Goal: Task Accomplishment & Management: Complete application form

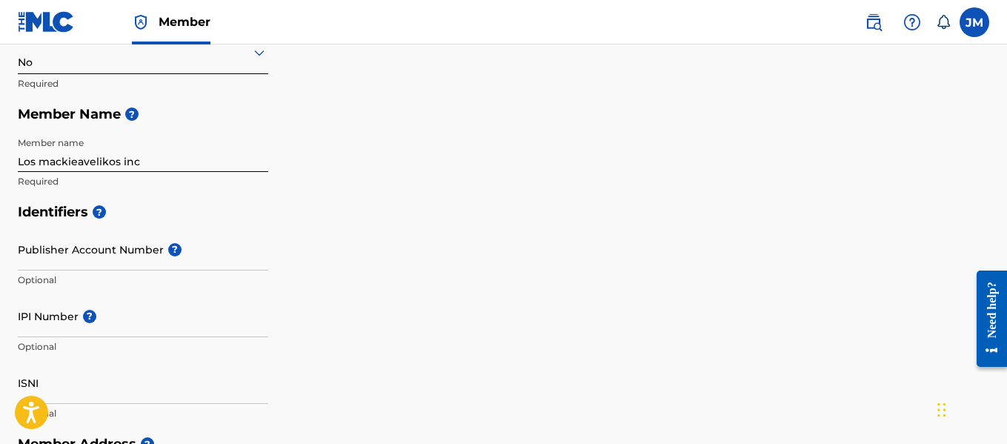
click at [150, 158] on input "Los mackieavelikos inc" at bounding box center [143, 151] width 251 height 42
type input "Los mackieavelikos publishing"
click at [124, 325] on input "IPI Number ?" at bounding box center [143, 316] width 251 height 42
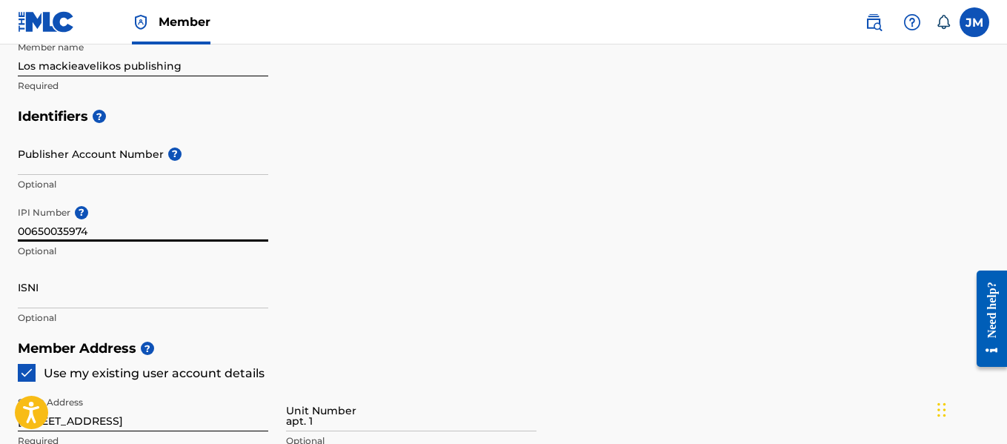
scroll to position [297, 0]
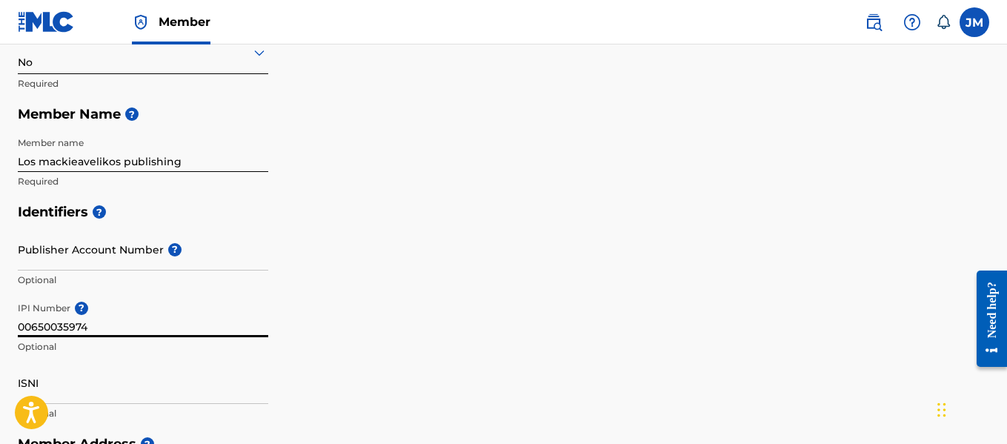
type input "00650035974"
click at [82, 261] on input "Publisher Account Number ?" at bounding box center [143, 249] width 251 height 42
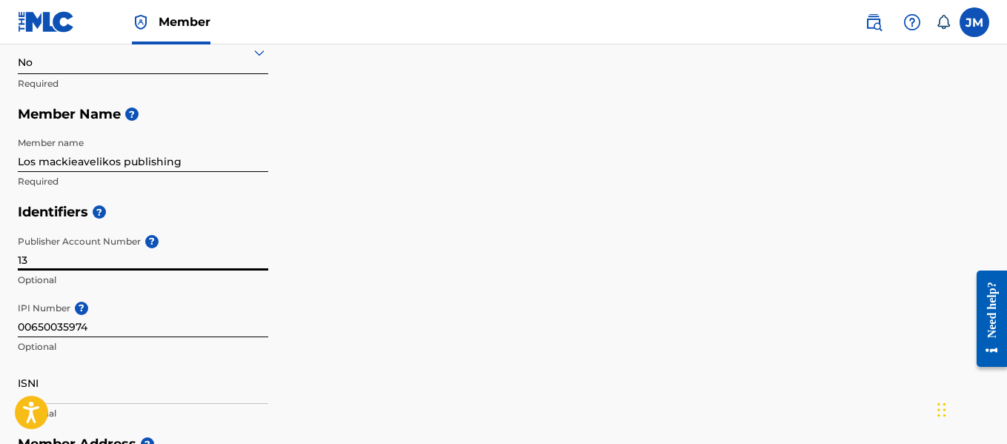
type input "1"
click at [109, 250] on input "Publisher Account Number ?" at bounding box center [143, 249] width 251 height 42
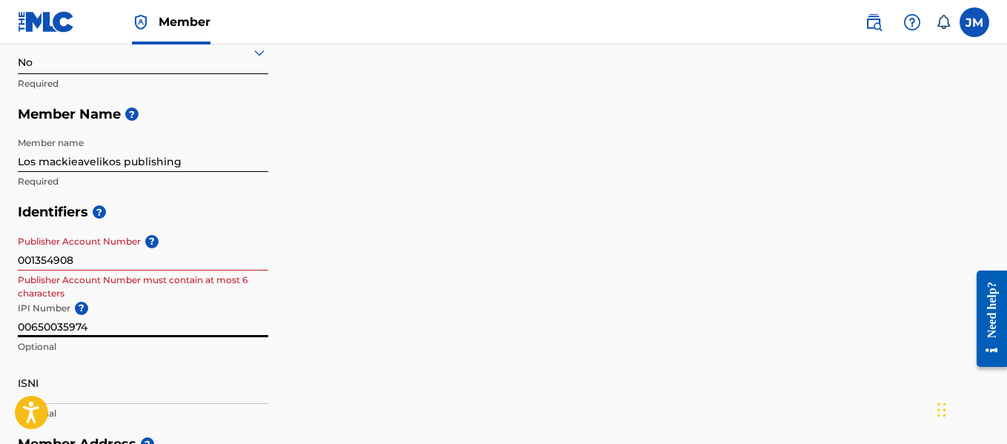
click at [119, 323] on input "00650035974" at bounding box center [143, 316] width 251 height 42
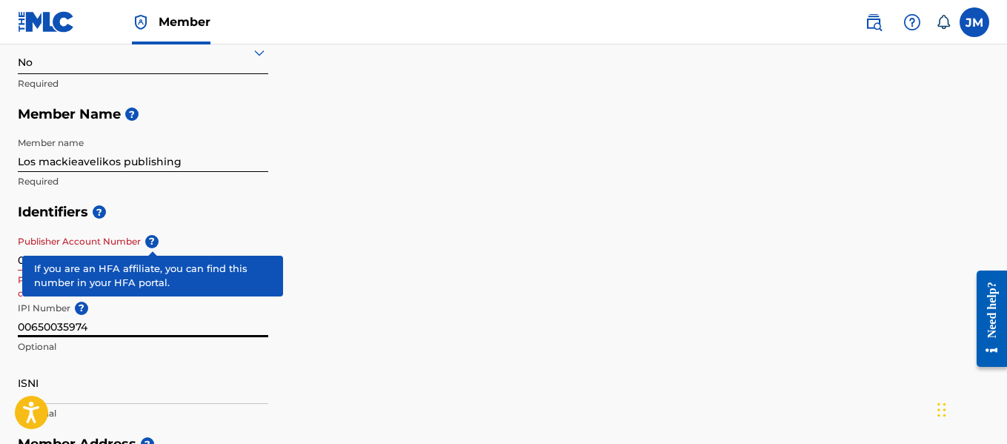
click at [151, 244] on span "?" at bounding box center [151, 241] width 13 height 13
click at [151, 244] on input "001354908" at bounding box center [143, 249] width 251 height 42
click at [158, 240] on span "?" at bounding box center [151, 241] width 13 height 13
click at [158, 240] on input "001354908" at bounding box center [143, 249] width 251 height 42
click at [154, 244] on span "?" at bounding box center [151, 241] width 13 height 13
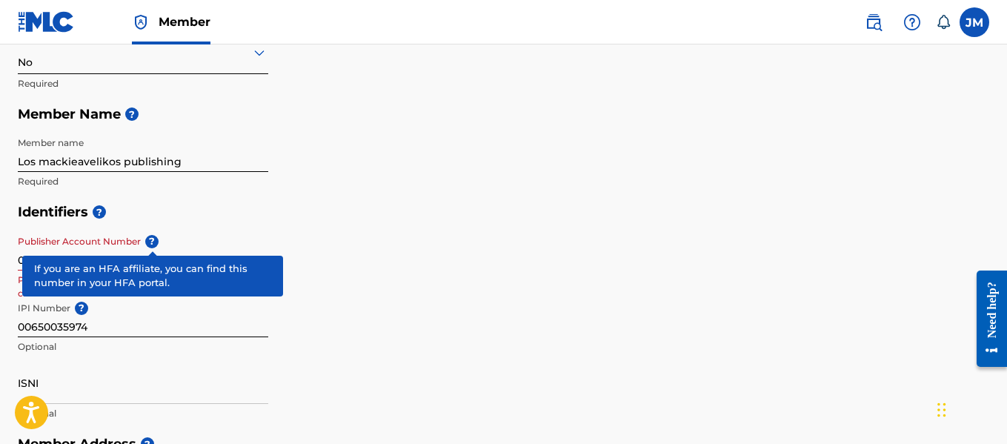
click at [154, 244] on input "001354908" at bounding box center [143, 249] width 251 height 42
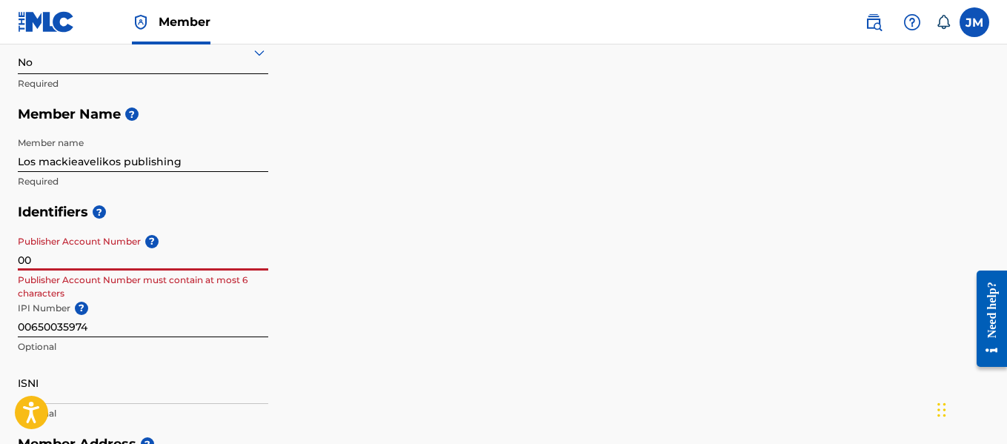
type input "0"
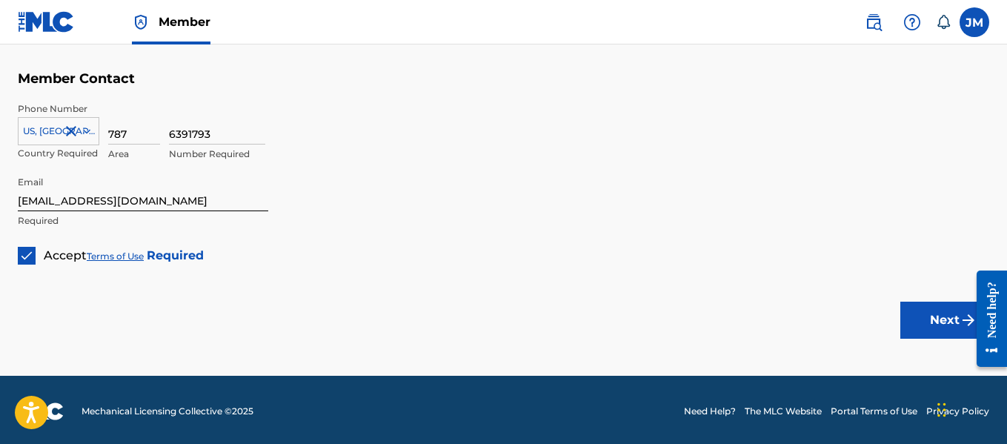
scroll to position [1003, 0]
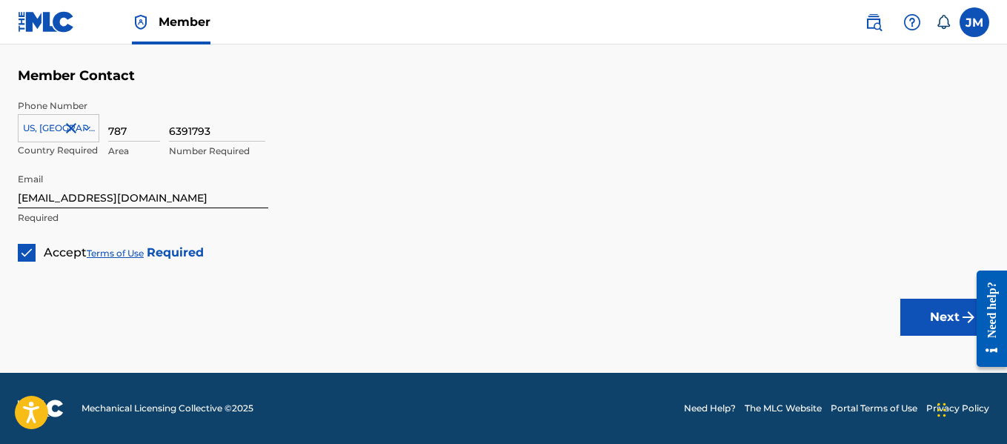
click at [955, 319] on button "Next" at bounding box center [945, 317] width 89 height 37
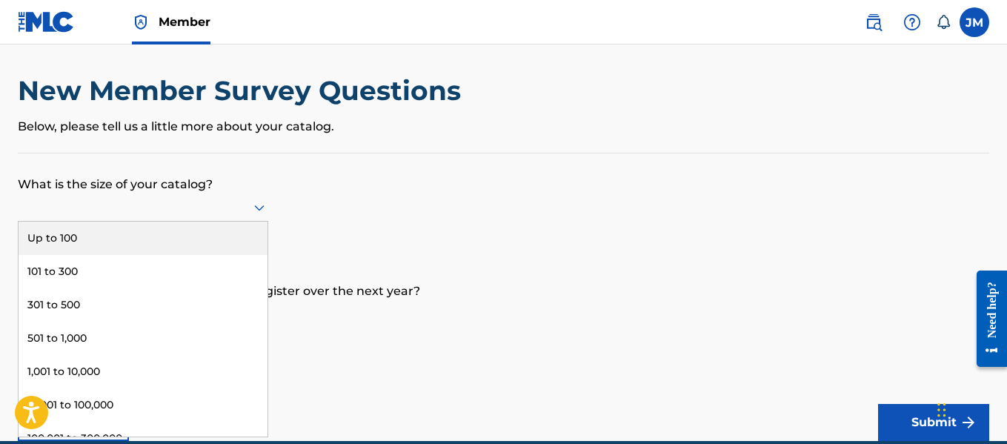
click at [260, 214] on icon at bounding box center [260, 208] width 18 height 18
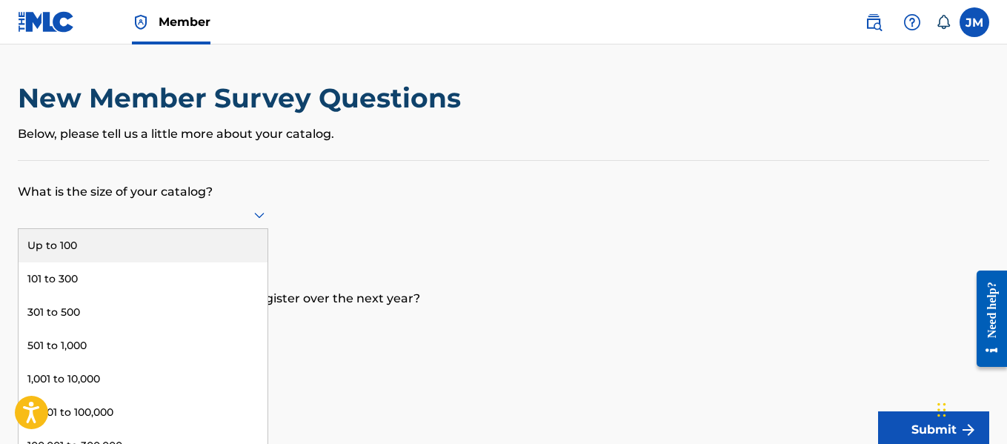
scroll to position [8, 0]
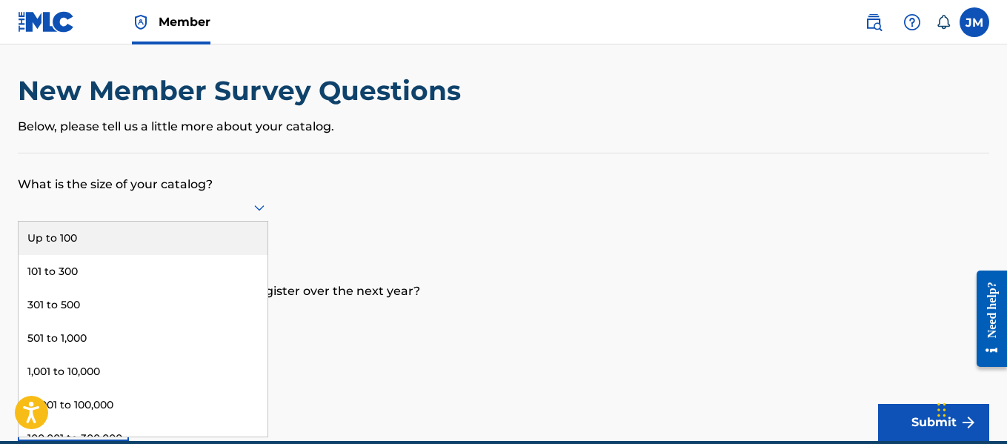
click at [162, 222] on div "9 results available. Use Up and Down to choose options, press Enter to select t…" at bounding box center [143, 207] width 251 height 28
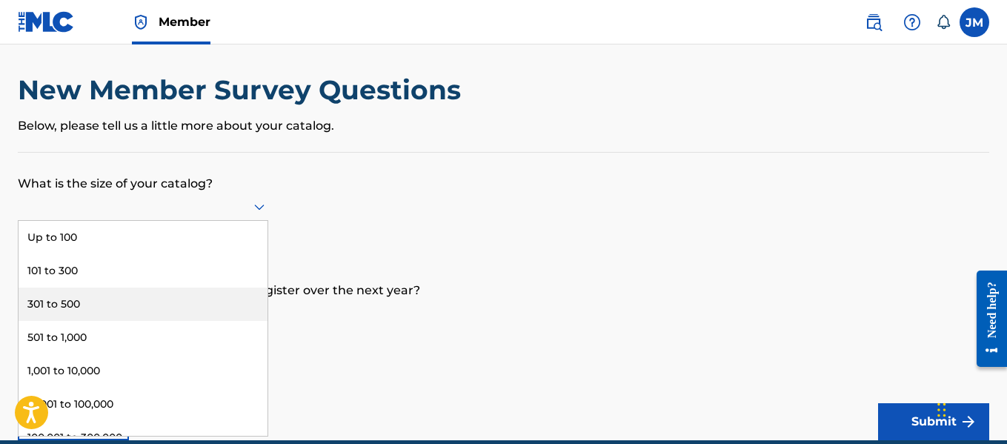
click at [102, 306] on div "301 to 500" at bounding box center [143, 304] width 249 height 33
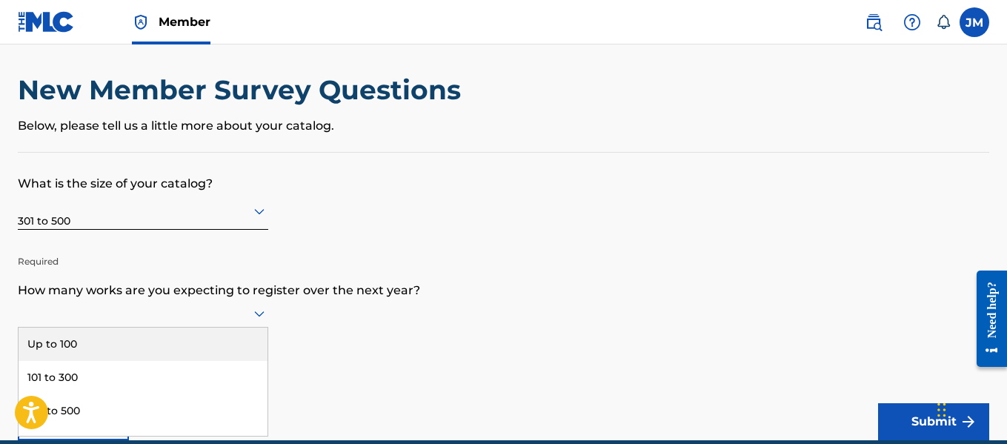
scroll to position [76, 0]
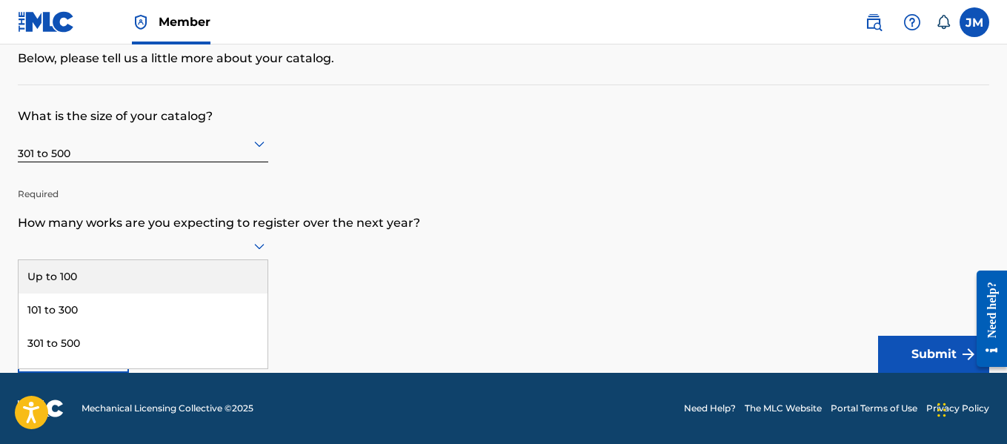
click at [259, 260] on div "9 results available. Use Up and Down to choose options, press Enter to select t…" at bounding box center [143, 246] width 251 height 28
click at [96, 264] on div "Up to 100" at bounding box center [143, 276] width 249 height 33
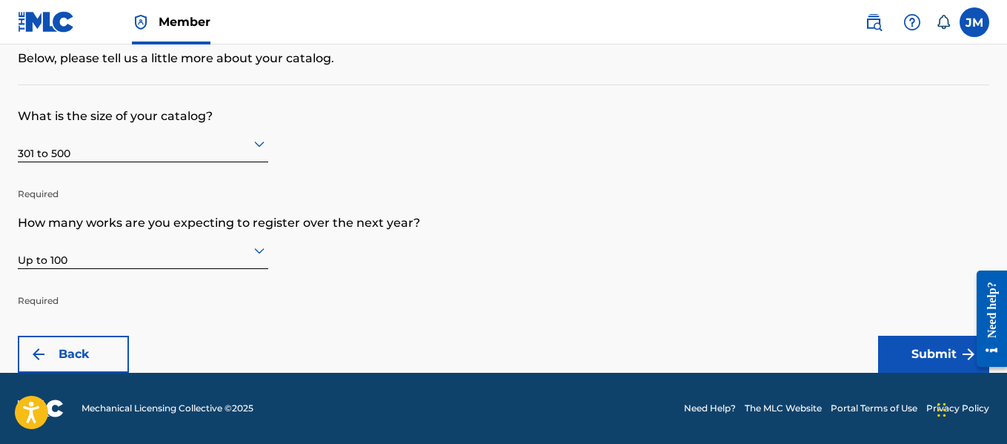
click at [907, 361] on button "Submit" at bounding box center [933, 354] width 111 height 37
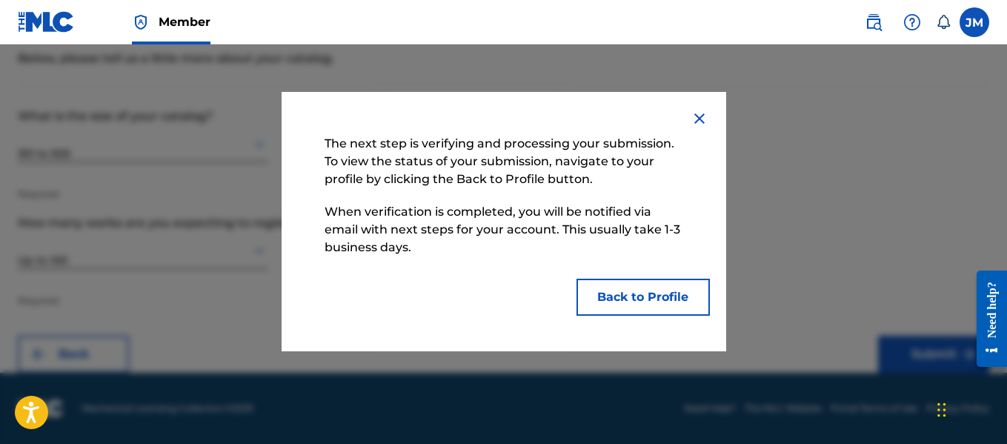
click at [616, 296] on button "Back to Profile" at bounding box center [643, 297] width 133 height 37
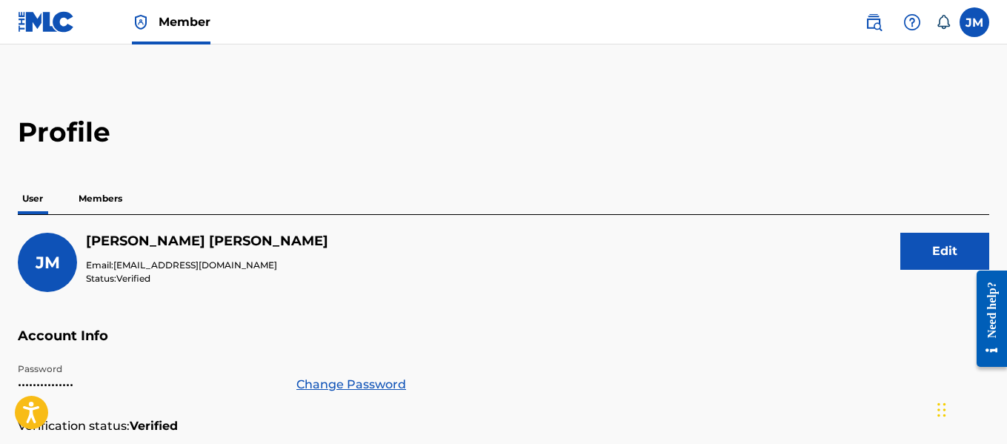
click at [113, 197] on p "Members" at bounding box center [100, 198] width 53 height 31
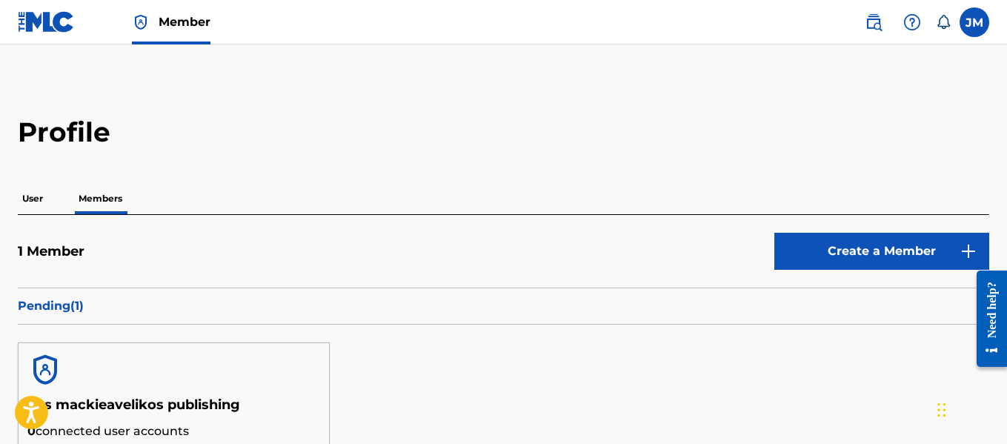
click at [30, 198] on p "User" at bounding box center [33, 198] width 30 height 31
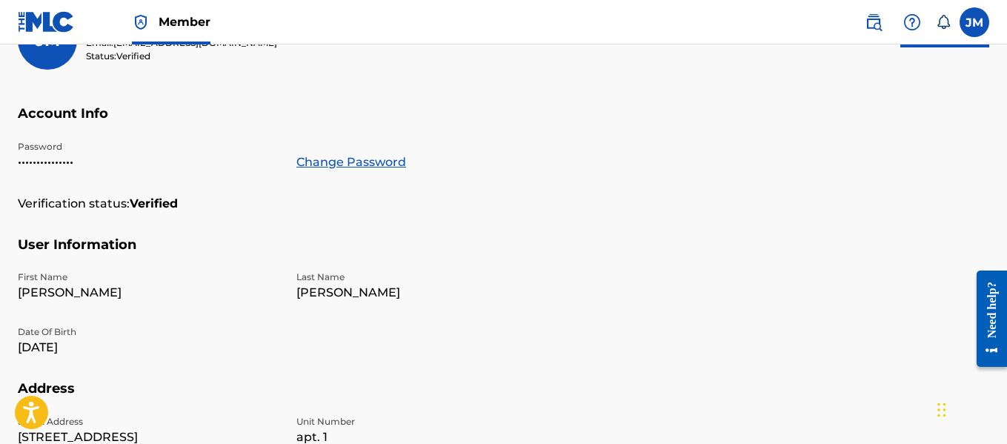
scroll to position [148, 0]
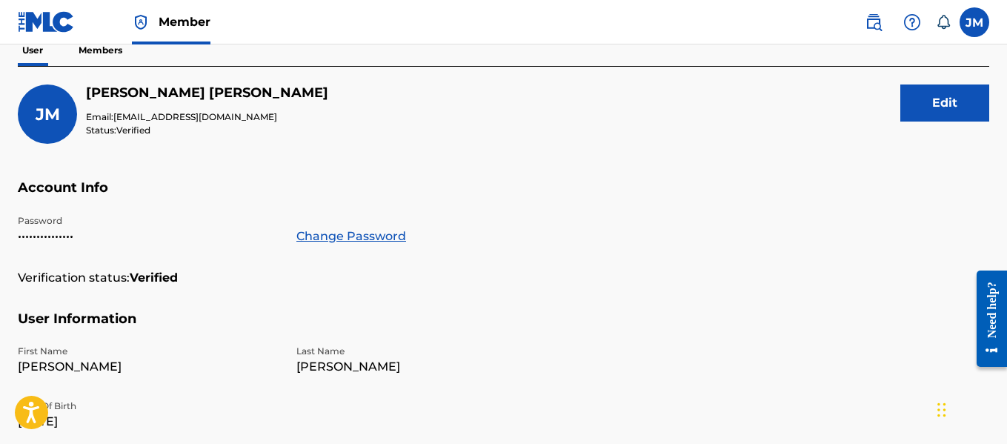
click at [115, 50] on p "Members" at bounding box center [100, 50] width 53 height 31
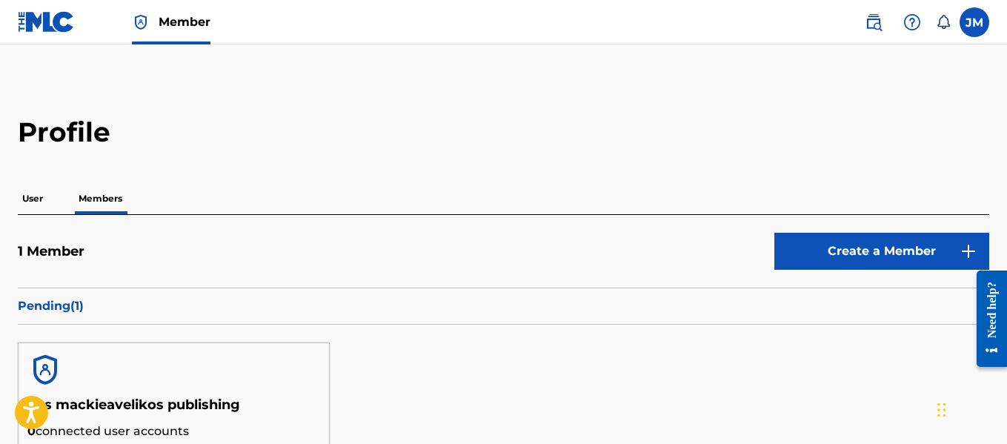
click at [32, 201] on p "User" at bounding box center [33, 198] width 30 height 31
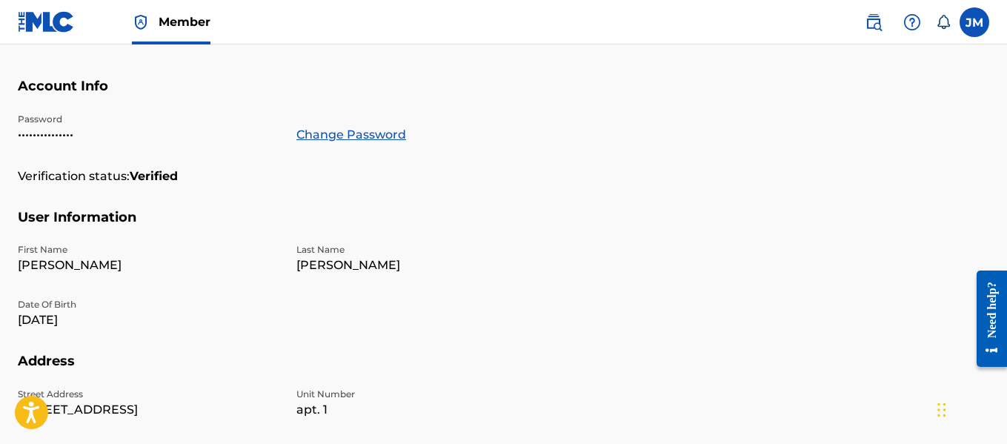
scroll to position [35, 0]
